Goal: Navigation & Orientation: Find specific page/section

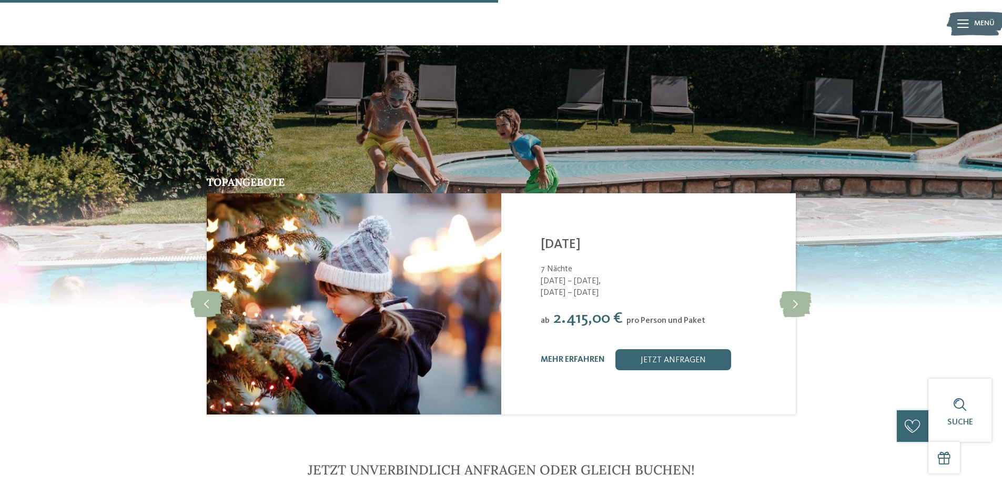
scroll to position [2149, 0]
click at [803, 290] on icon at bounding box center [796, 303] width 32 height 26
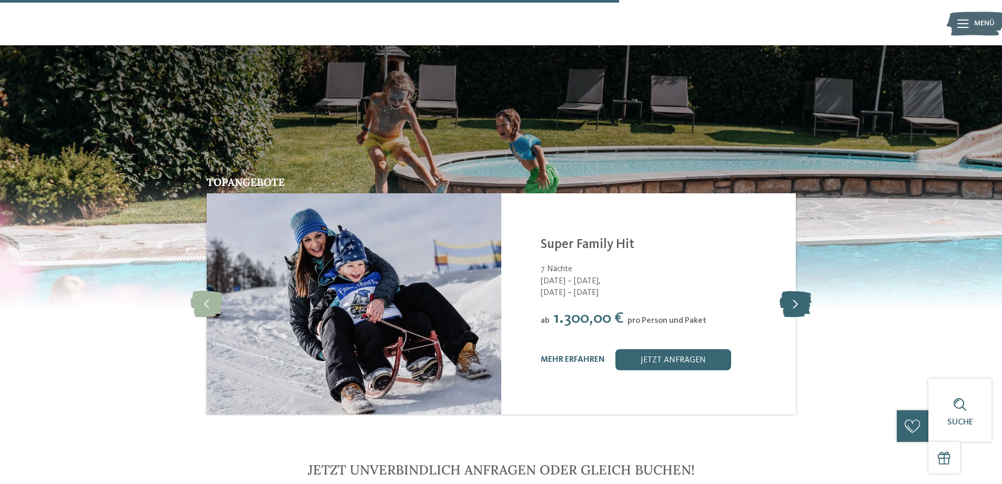
click at [803, 290] on icon at bounding box center [796, 303] width 32 height 26
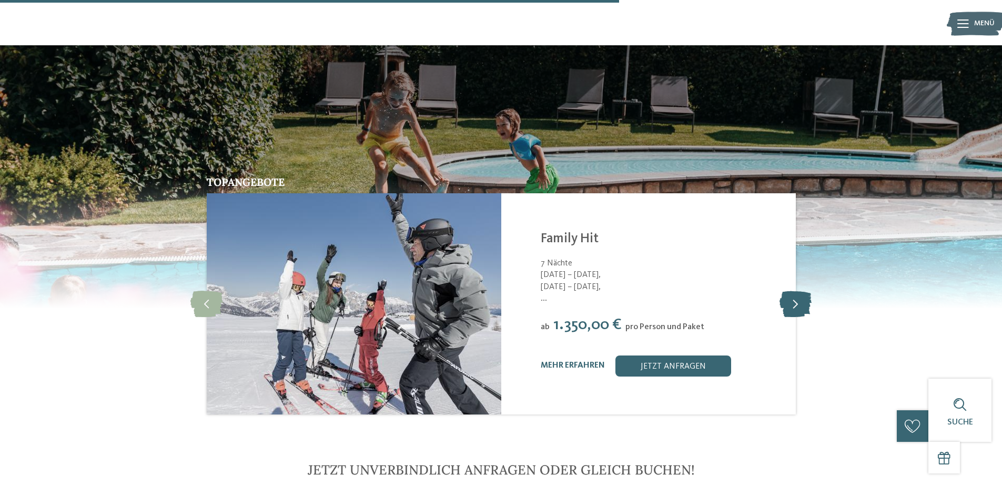
click at [803, 290] on icon at bounding box center [796, 303] width 32 height 26
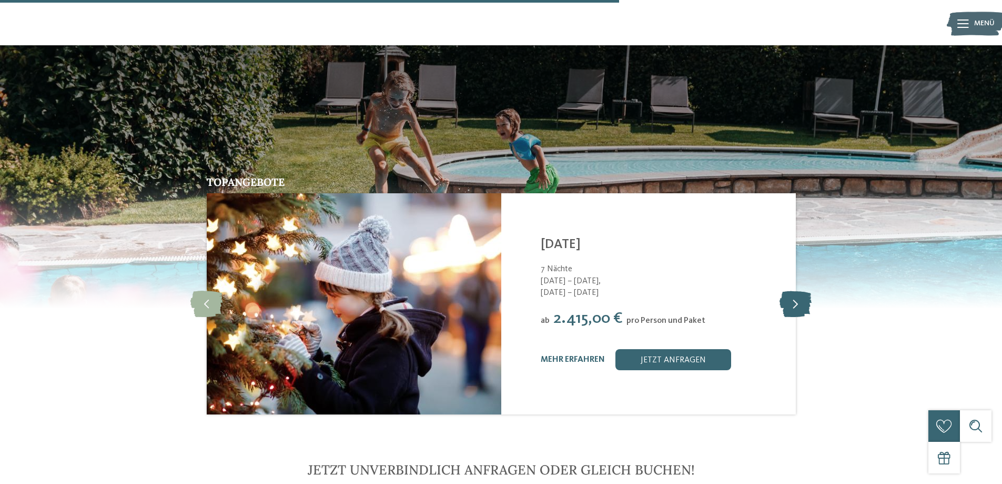
click at [803, 290] on icon at bounding box center [796, 303] width 32 height 26
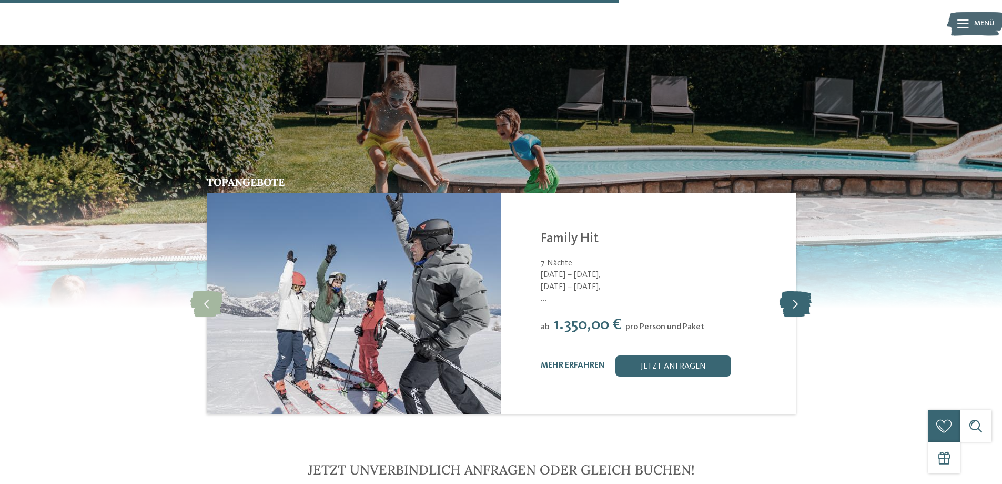
click at [803, 290] on icon at bounding box center [796, 303] width 32 height 26
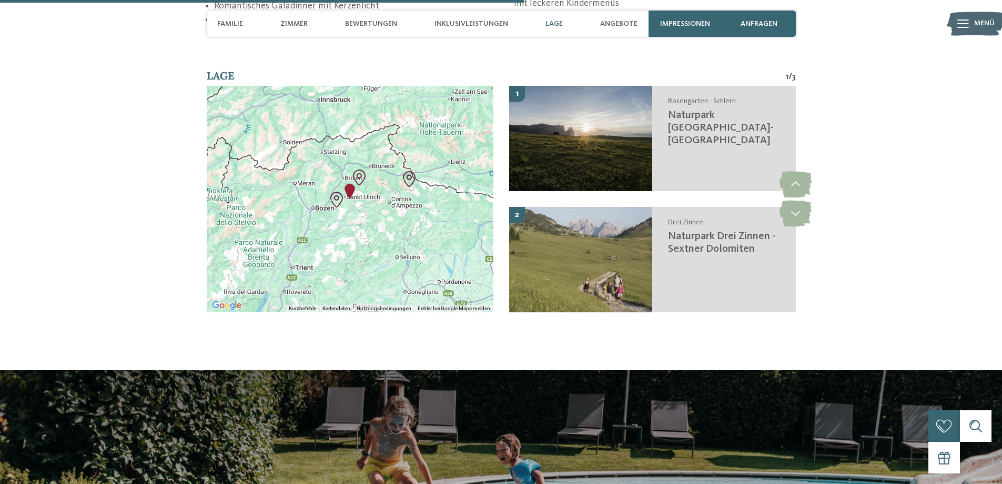
scroll to position [2105, 0]
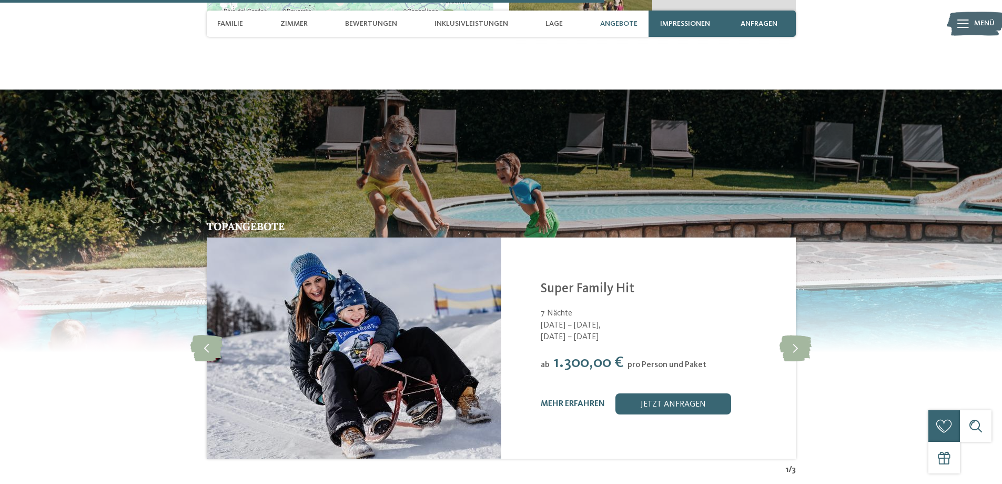
click at [813, 326] on div "Topangebote slide 2 of 3 Family Hotel Posta **** St. Christina/Gröden - Dolomit…" at bounding box center [502, 348] width 716 height 254
click at [806, 335] on icon at bounding box center [796, 348] width 32 height 26
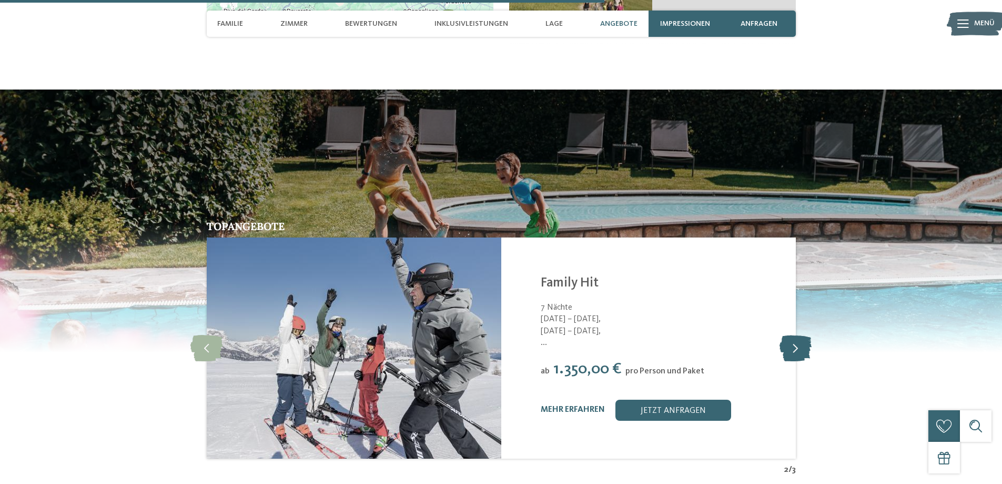
click at [806, 335] on icon at bounding box center [796, 348] width 32 height 26
